Goal: Navigation & Orientation: Find specific page/section

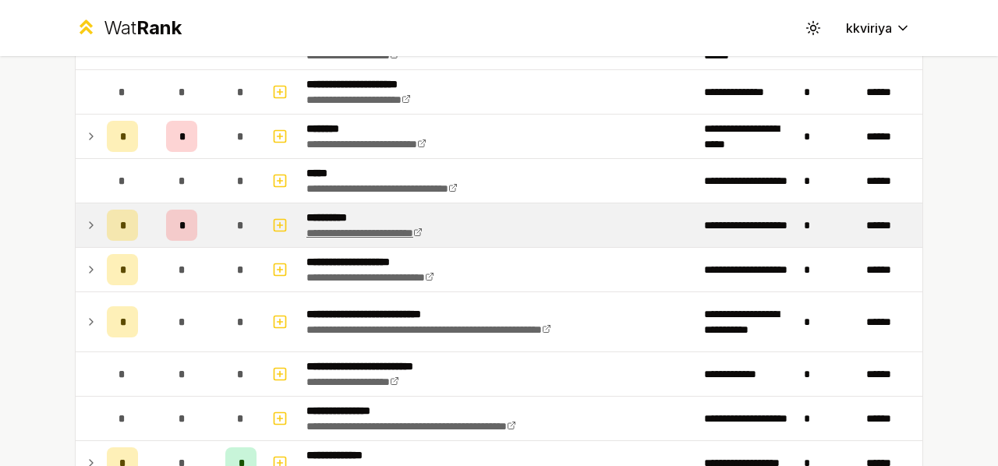
scroll to position [474, 0]
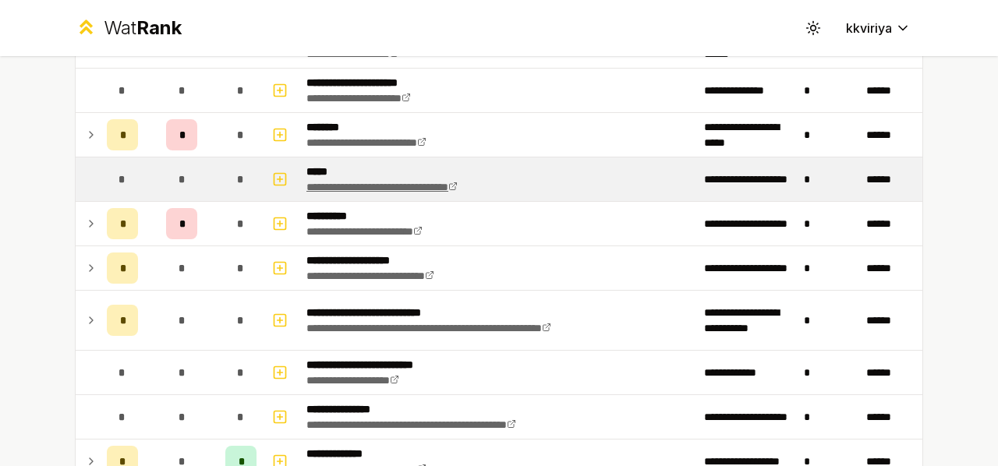
click at [455, 185] on link "**********" at bounding box center [381, 187] width 151 height 11
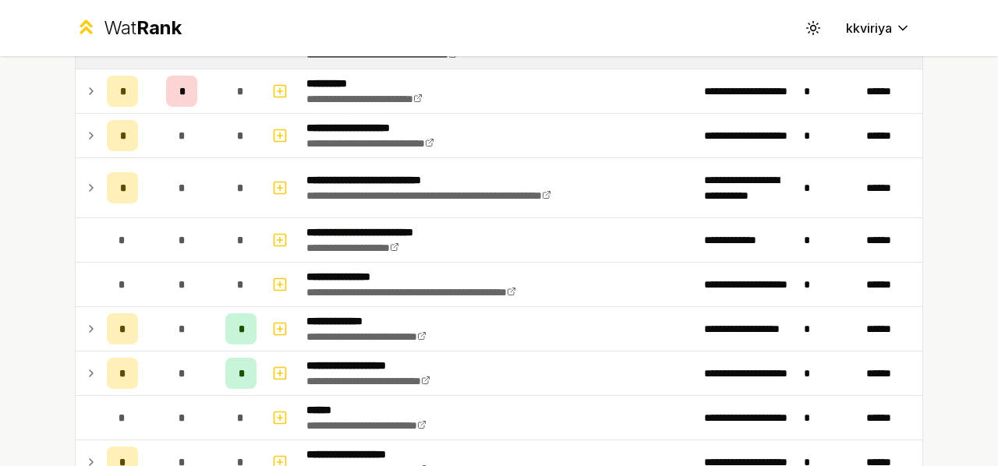
scroll to position [604, 0]
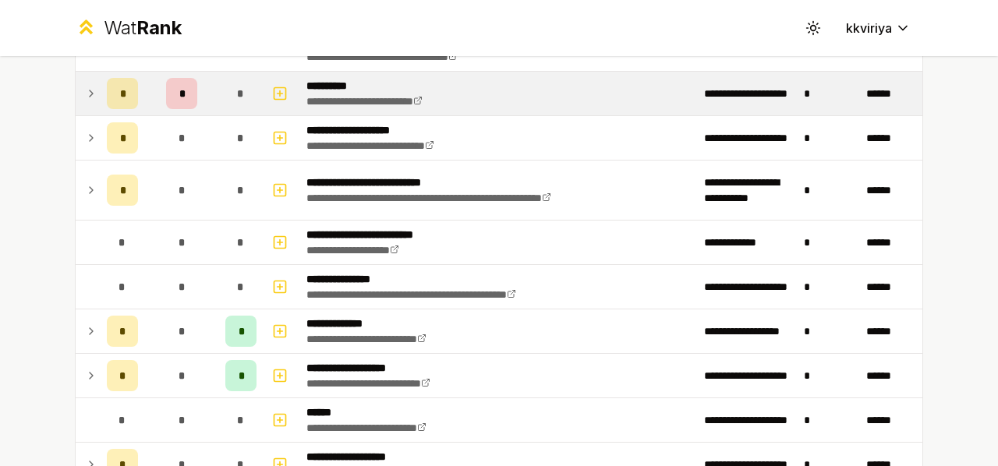
click at [179, 91] on span "*" at bounding box center [181, 94] width 5 height 16
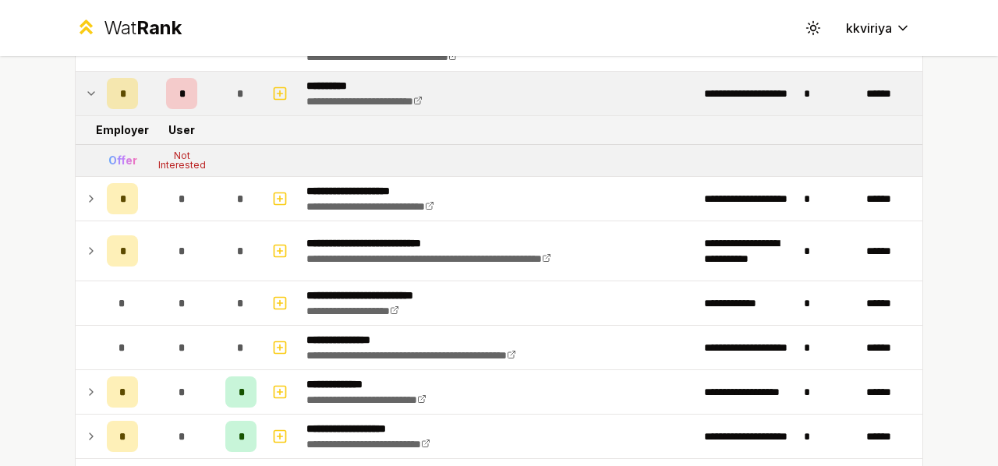
click at [179, 91] on span "*" at bounding box center [181, 94] width 5 height 16
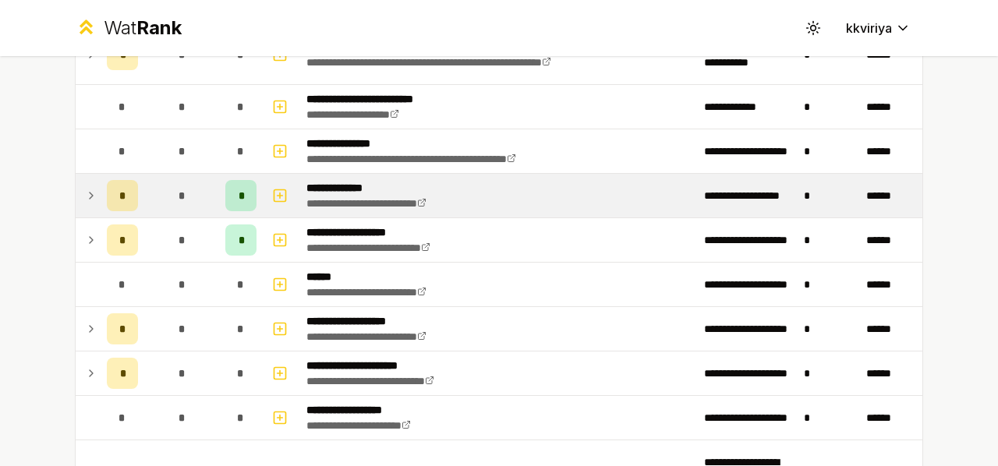
scroll to position [741, 0]
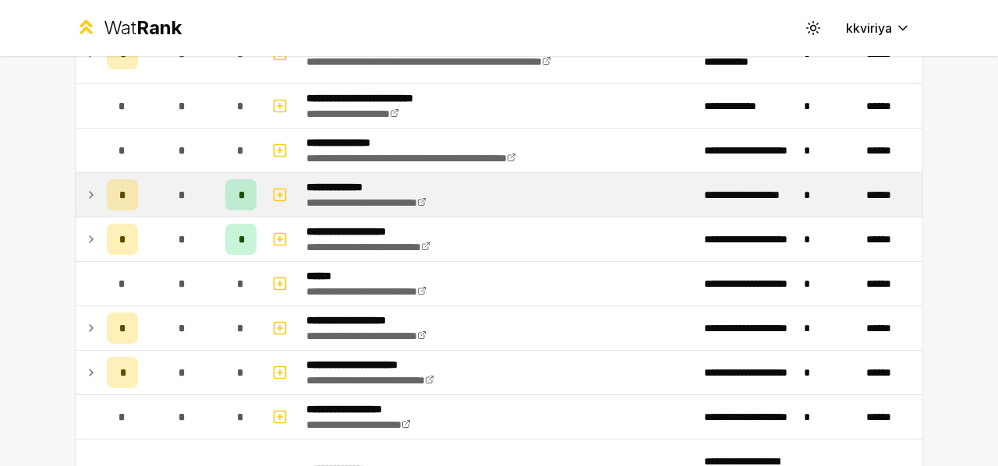
click at [186, 199] on div "*" at bounding box center [181, 194] width 31 height 31
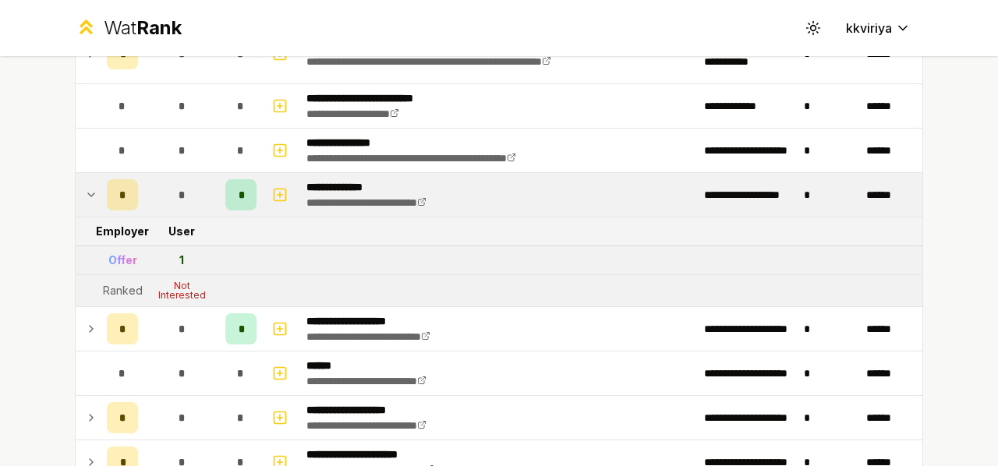
click at [186, 199] on div "*" at bounding box center [181, 194] width 31 height 31
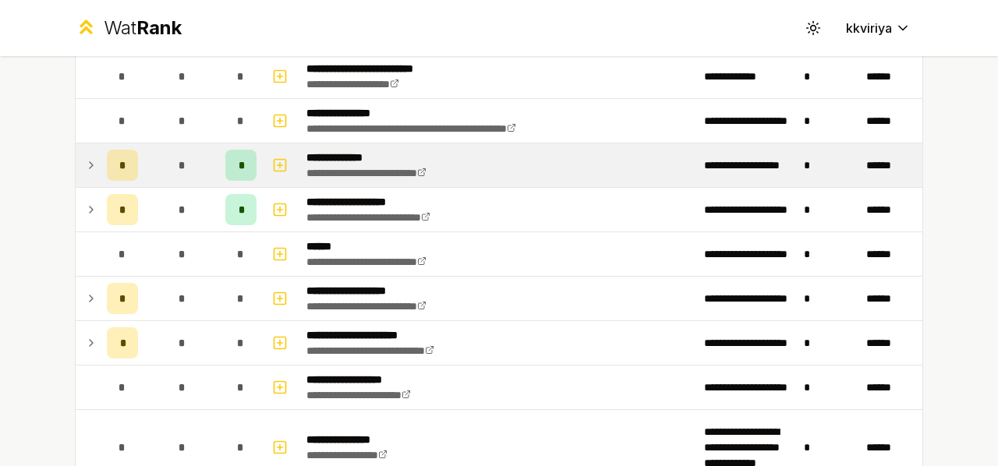
scroll to position [773, 0]
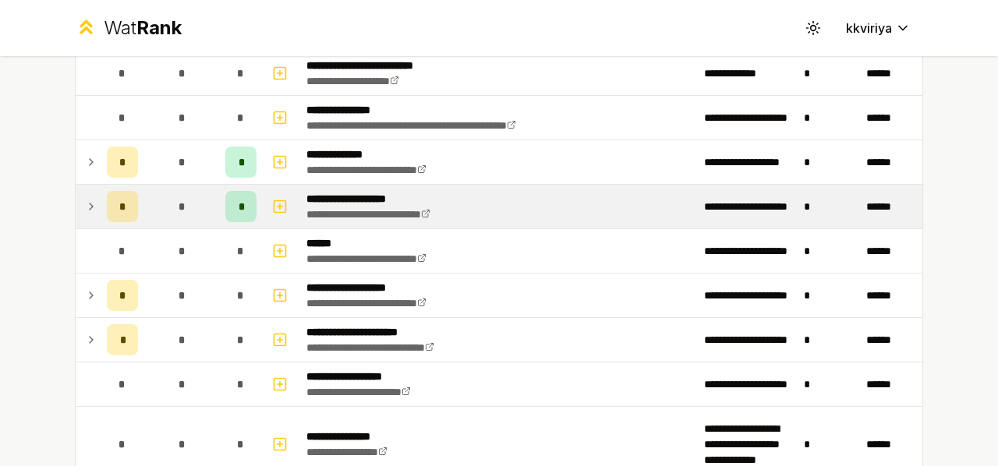
click at [180, 202] on div "*" at bounding box center [181, 206] width 31 height 31
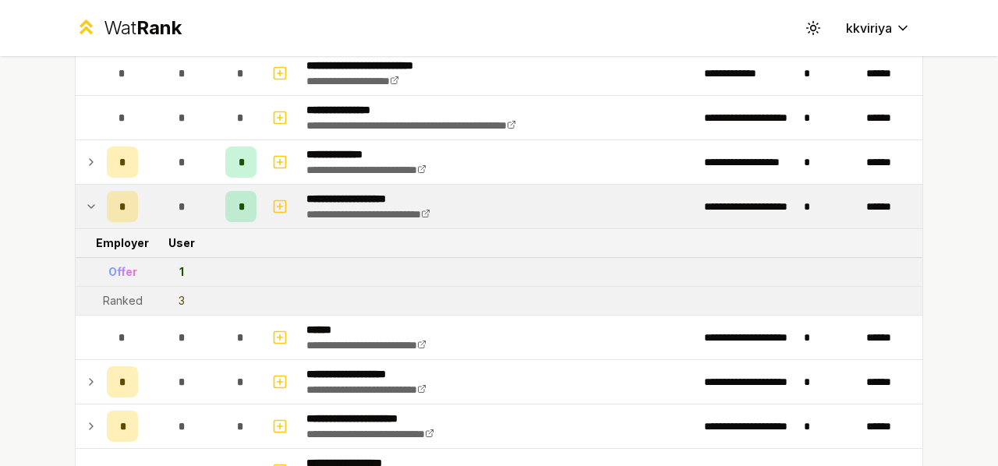
click at [180, 202] on div "*" at bounding box center [181, 206] width 31 height 31
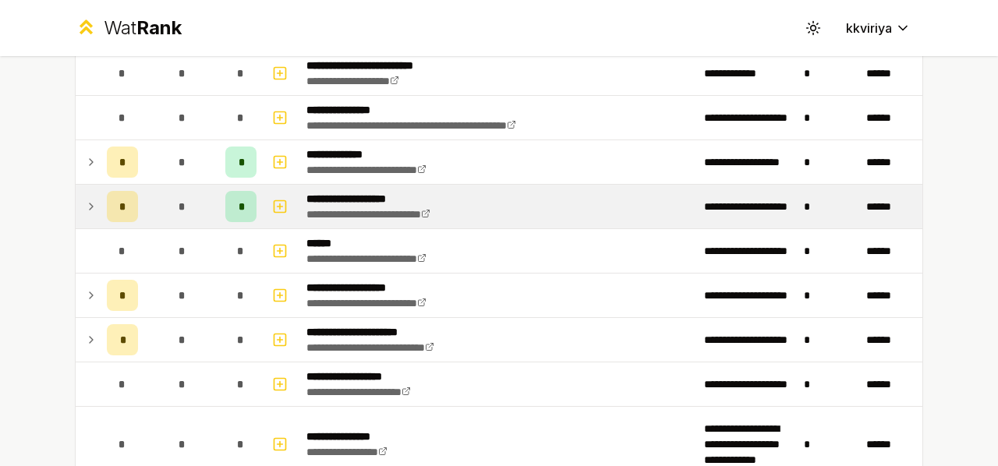
click at [180, 202] on div "*" at bounding box center [181, 206] width 31 height 31
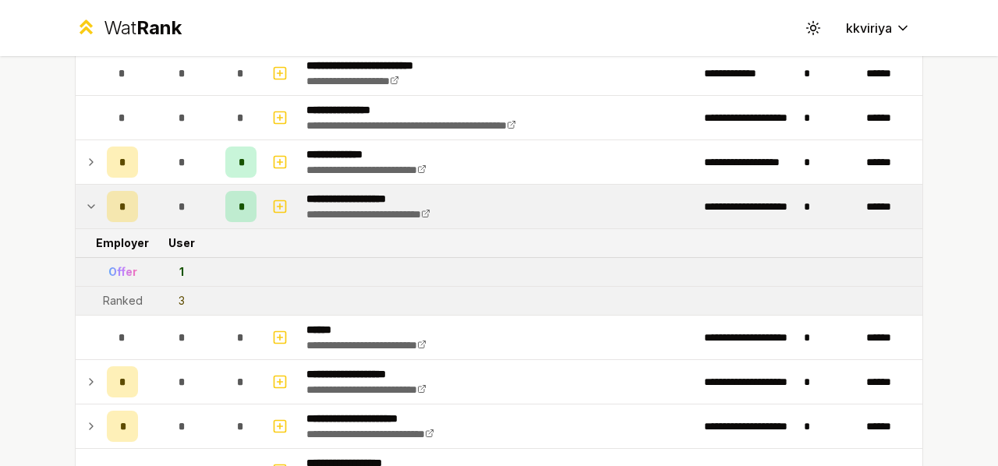
click at [180, 202] on div "*" at bounding box center [181, 206] width 31 height 31
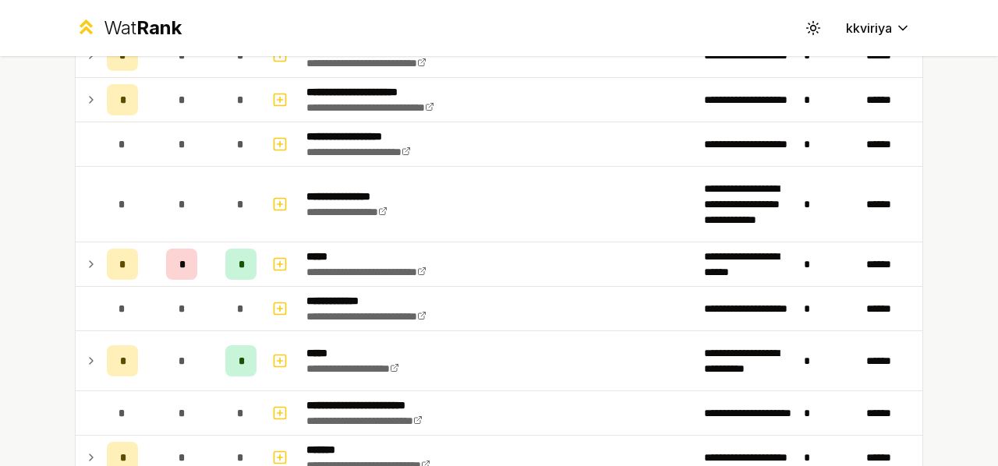
scroll to position [1016, 0]
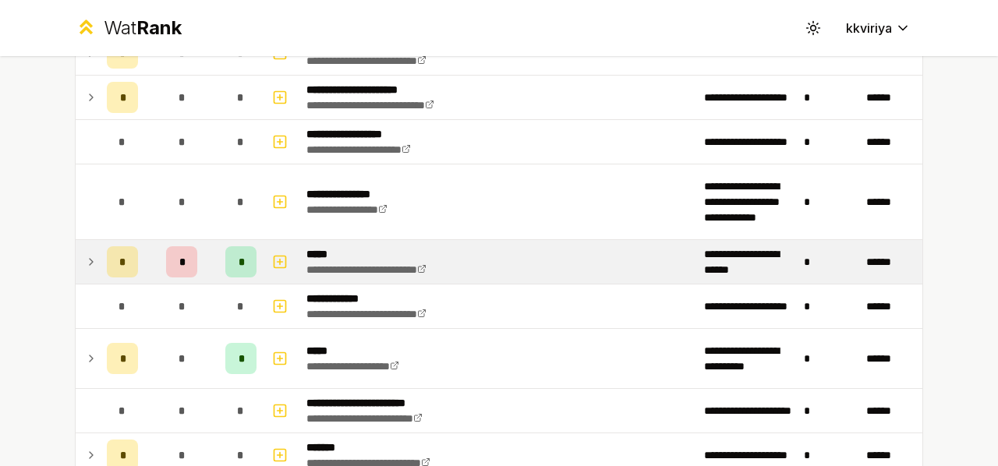
click at [173, 272] on td "*" at bounding box center [181, 262] width 75 height 44
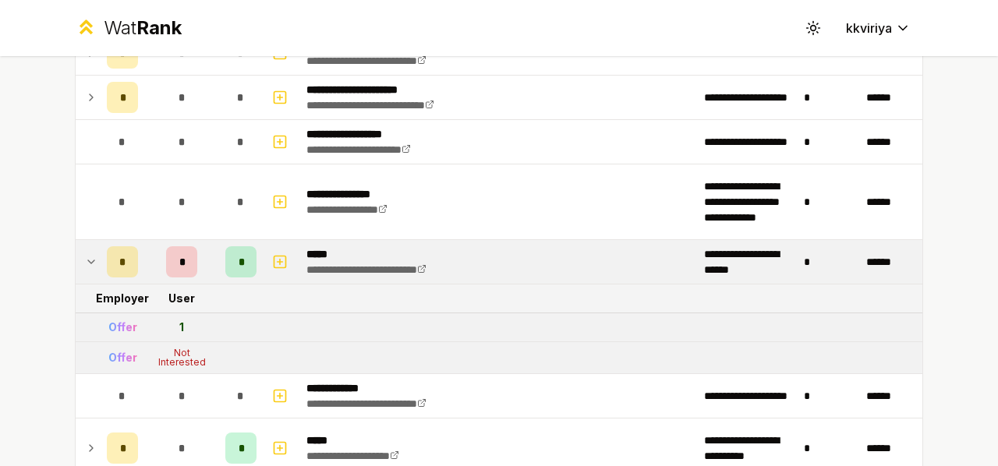
click at [173, 272] on td "*" at bounding box center [181, 262] width 75 height 44
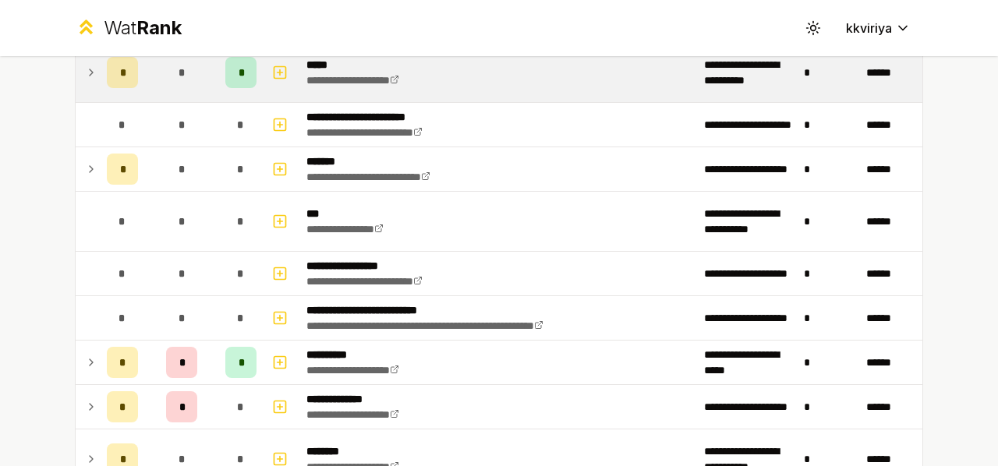
scroll to position [1303, 0]
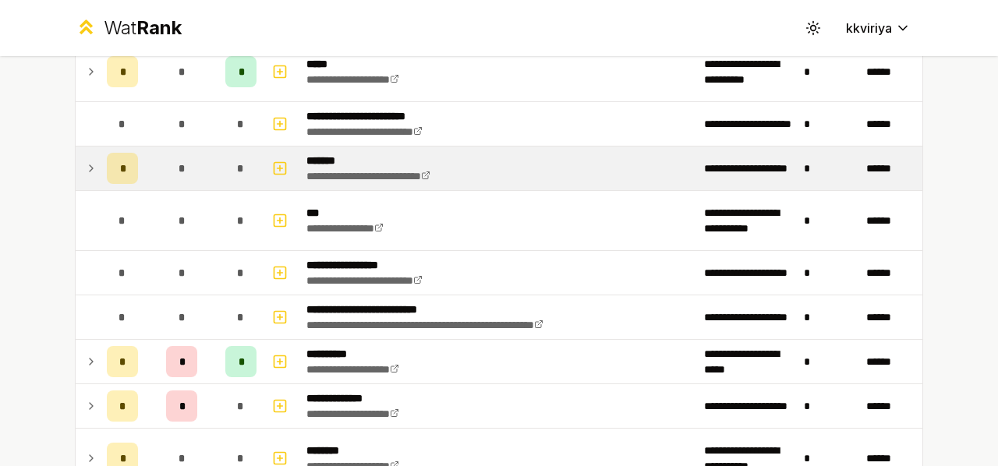
click at [145, 147] on td "*" at bounding box center [181, 169] width 75 height 44
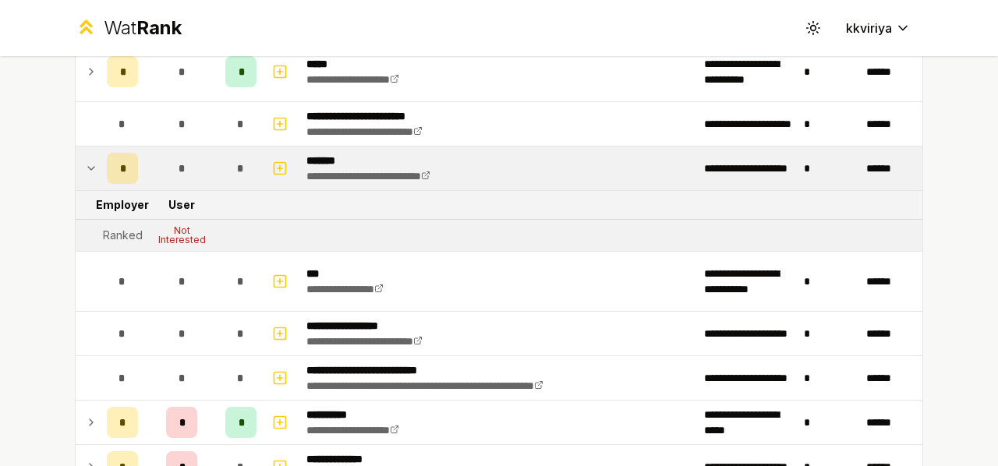
click at [145, 147] on td "*" at bounding box center [181, 169] width 75 height 44
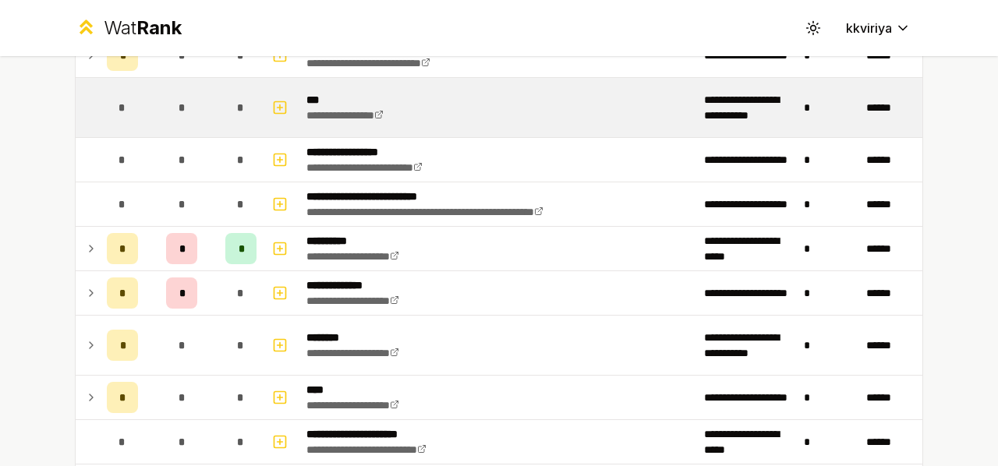
scroll to position [1418, 0]
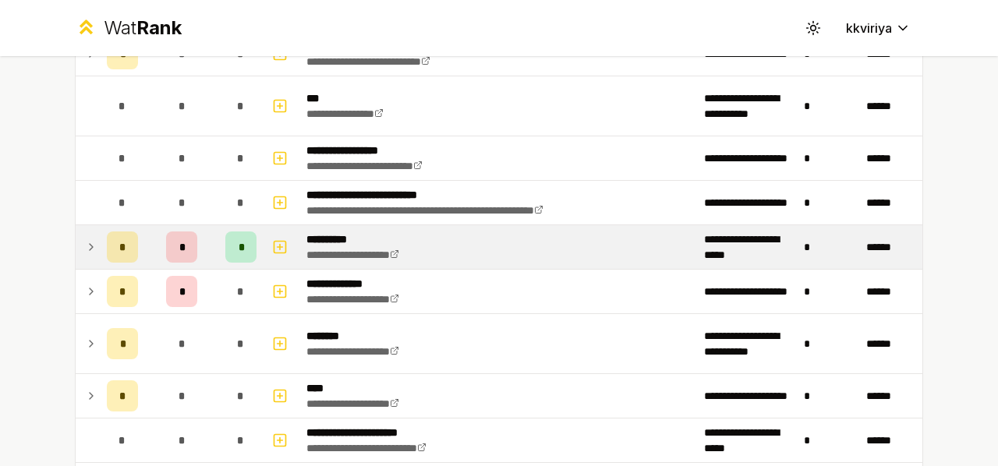
click at [179, 239] on span "*" at bounding box center [181, 247] width 5 height 16
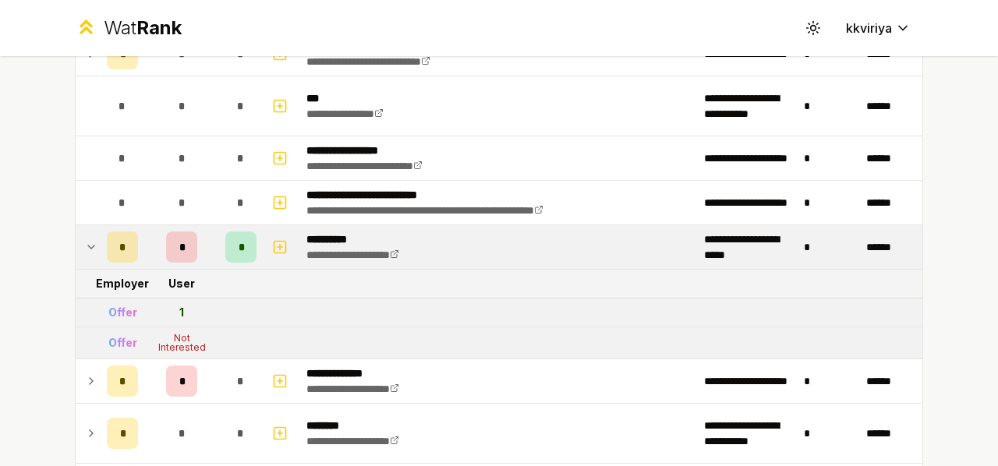
click at [179, 239] on span "*" at bounding box center [181, 247] width 5 height 16
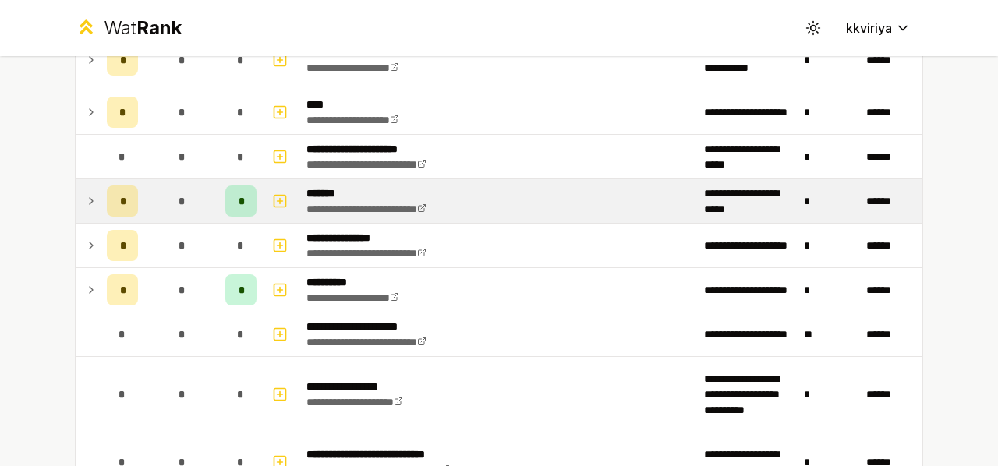
scroll to position [1702, 0]
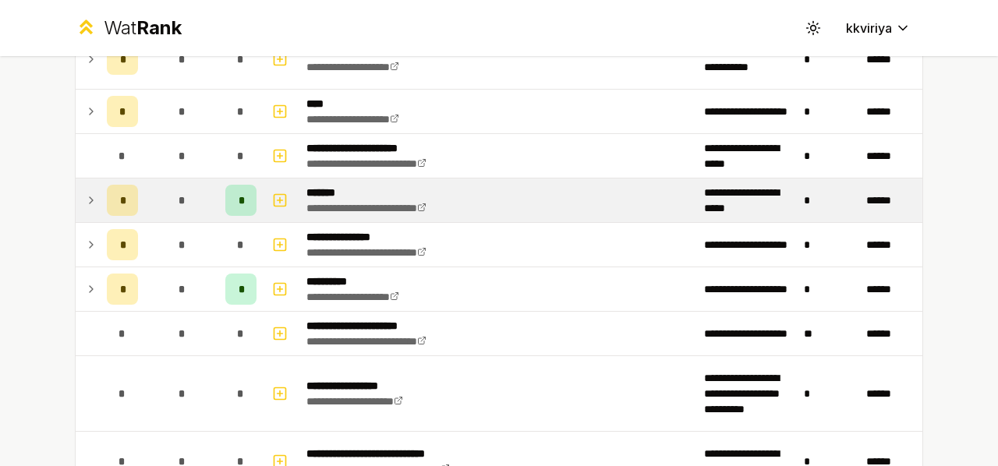
click at [167, 190] on div "*" at bounding box center [181, 200] width 31 height 31
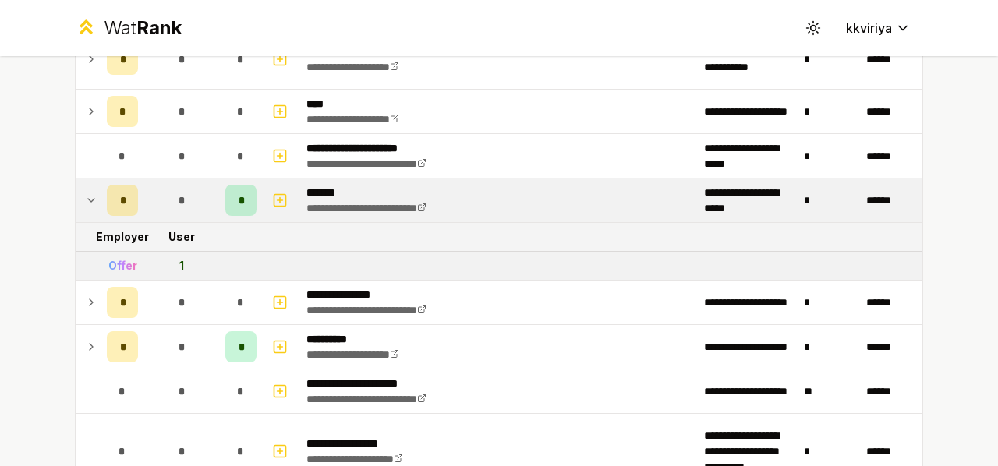
click at [167, 190] on div "*" at bounding box center [181, 200] width 31 height 31
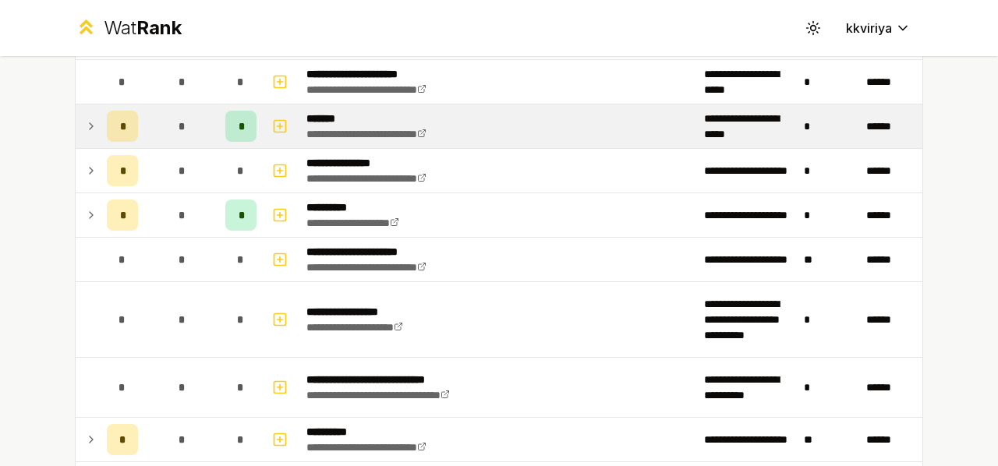
scroll to position [1777, 0]
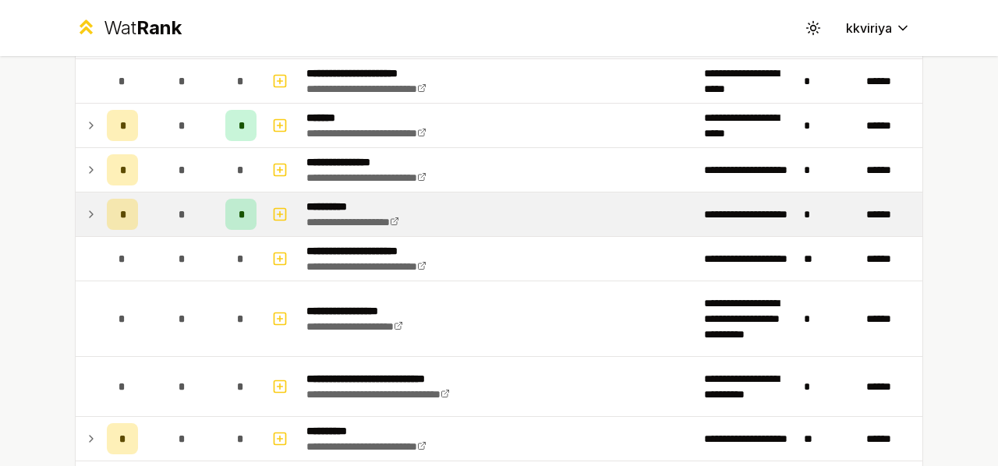
click at [149, 207] on td "*" at bounding box center [181, 215] width 75 height 44
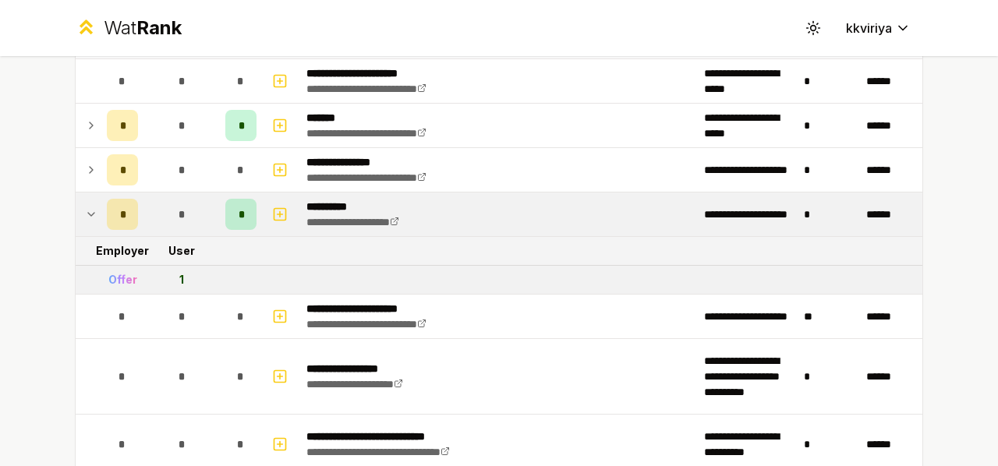
click at [149, 207] on td "*" at bounding box center [181, 215] width 75 height 44
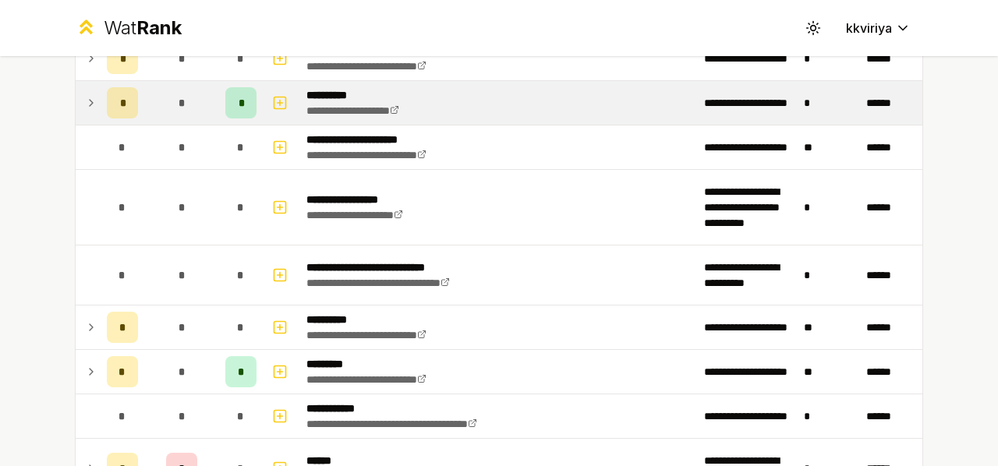
scroll to position [1889, 0]
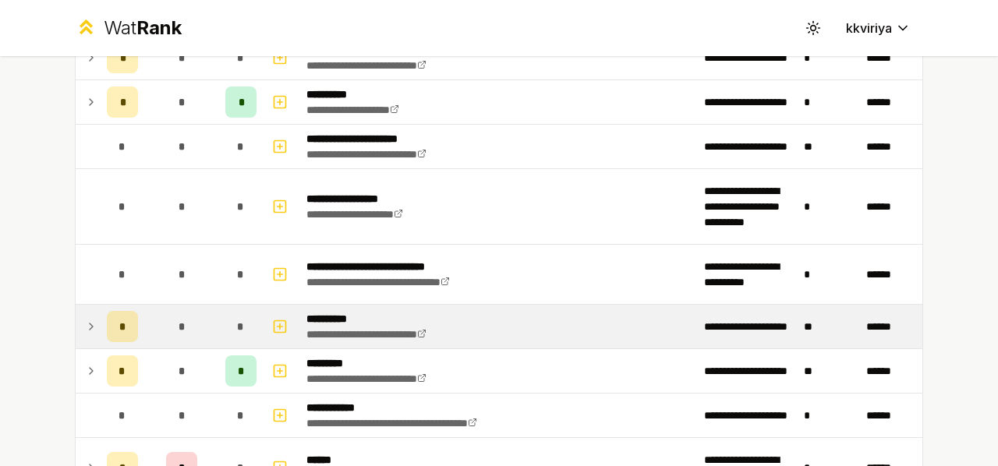
click at [167, 315] on div "*" at bounding box center [181, 326] width 31 height 31
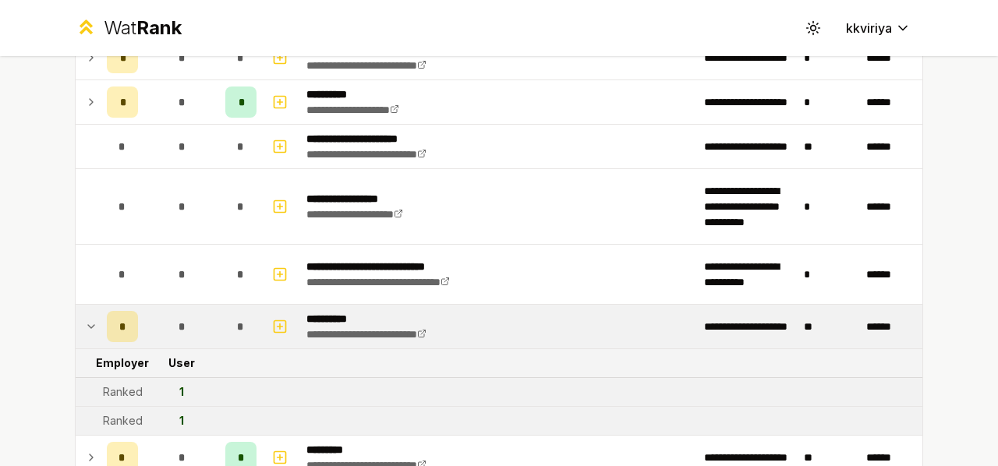
click at [167, 315] on div "*" at bounding box center [181, 326] width 31 height 31
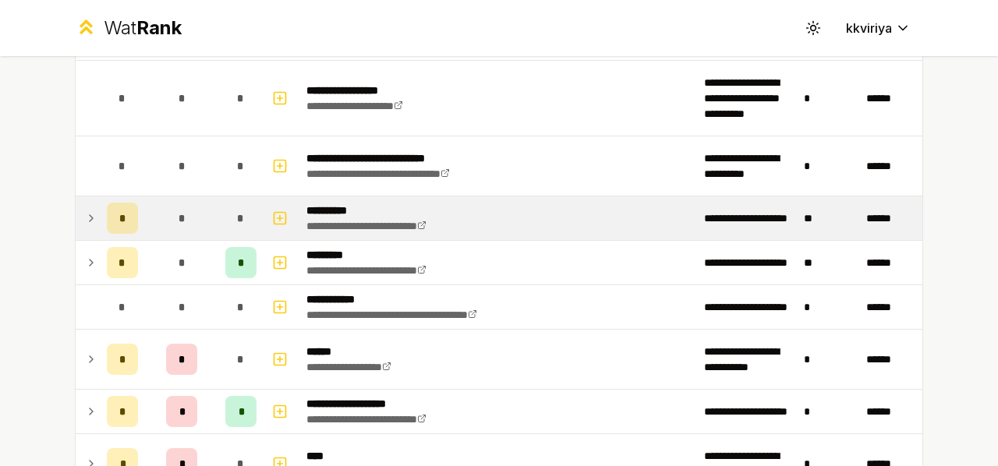
scroll to position [1999, 0]
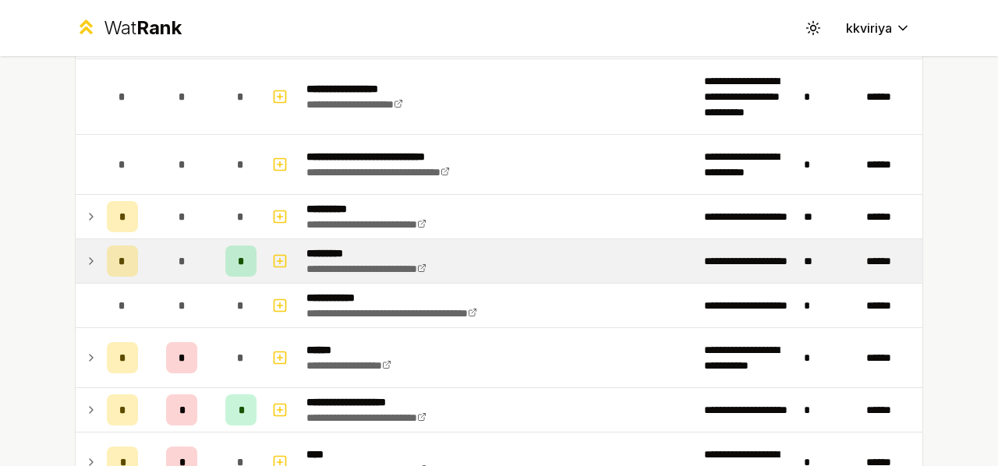
click at [166, 246] on div "*" at bounding box center [181, 261] width 31 height 31
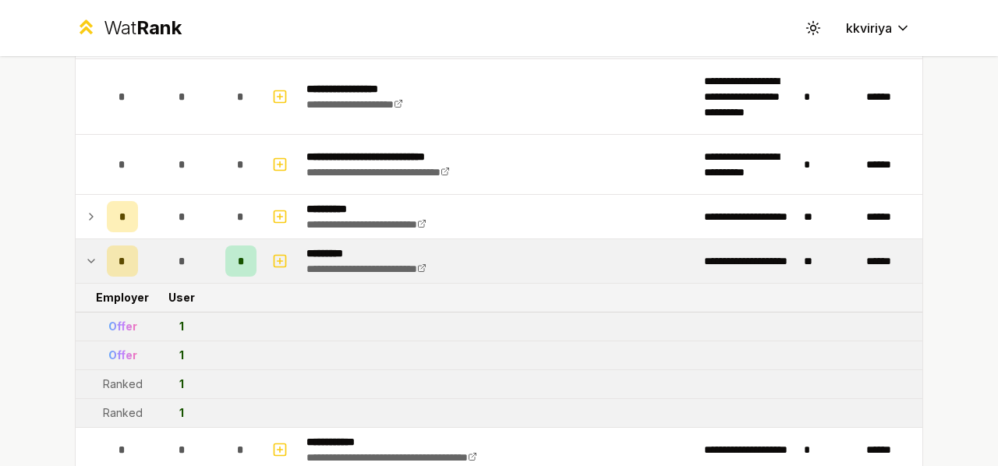
click at [166, 246] on div "*" at bounding box center [181, 261] width 31 height 31
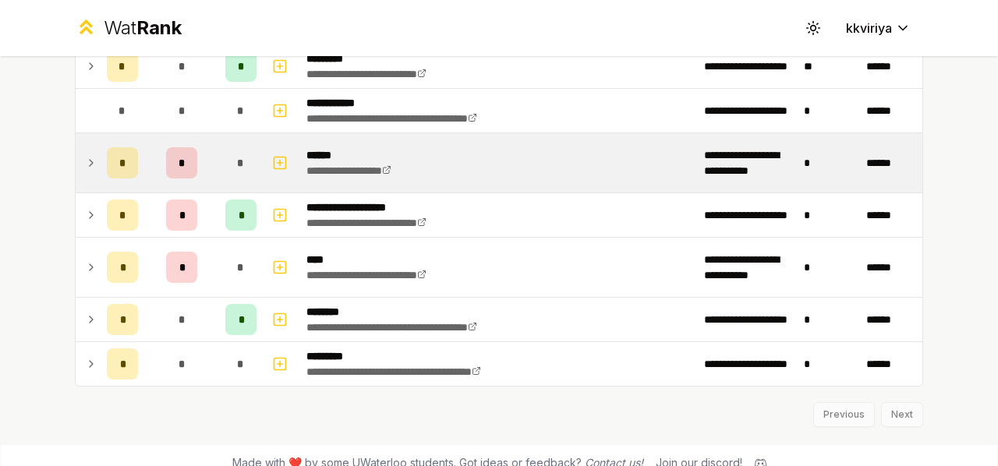
scroll to position [2195, 0]
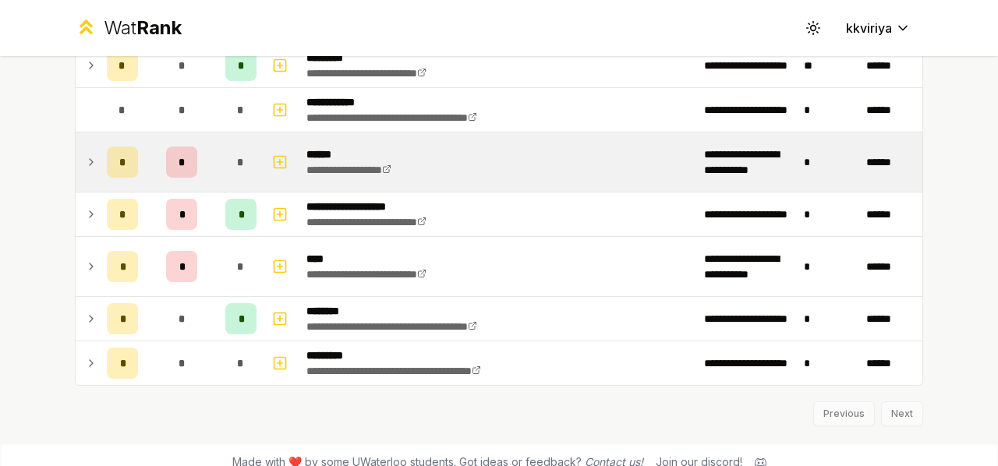
click at [144, 158] on td "*" at bounding box center [181, 162] width 75 height 59
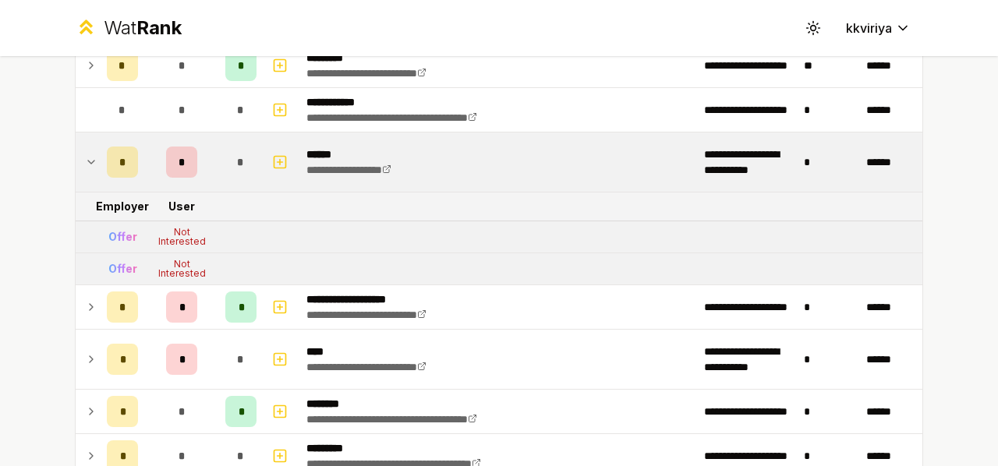
click at [144, 158] on td "*" at bounding box center [181, 162] width 75 height 59
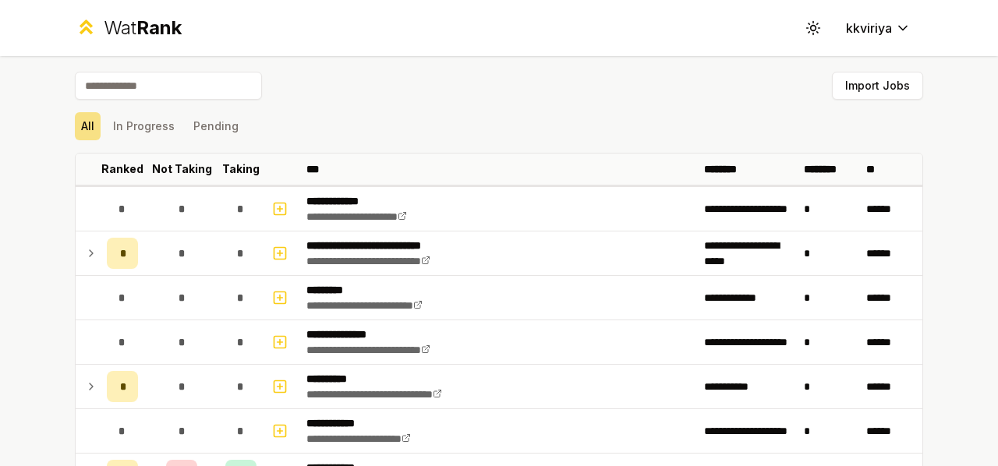
scroll to position [129, 0]
